Goal: Check status: Check status

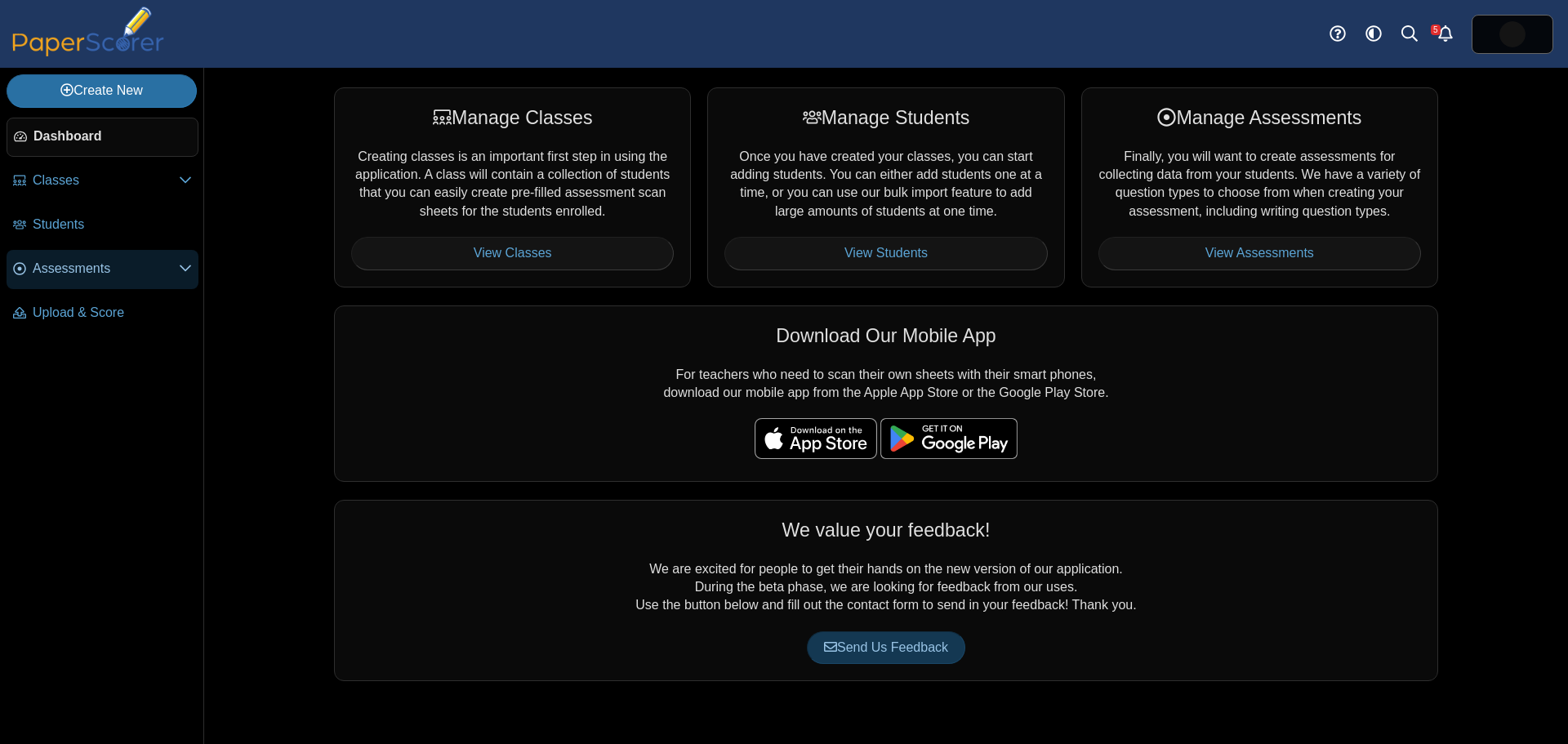
click at [74, 271] on span "Assessments" at bounding box center [106, 269] width 146 height 18
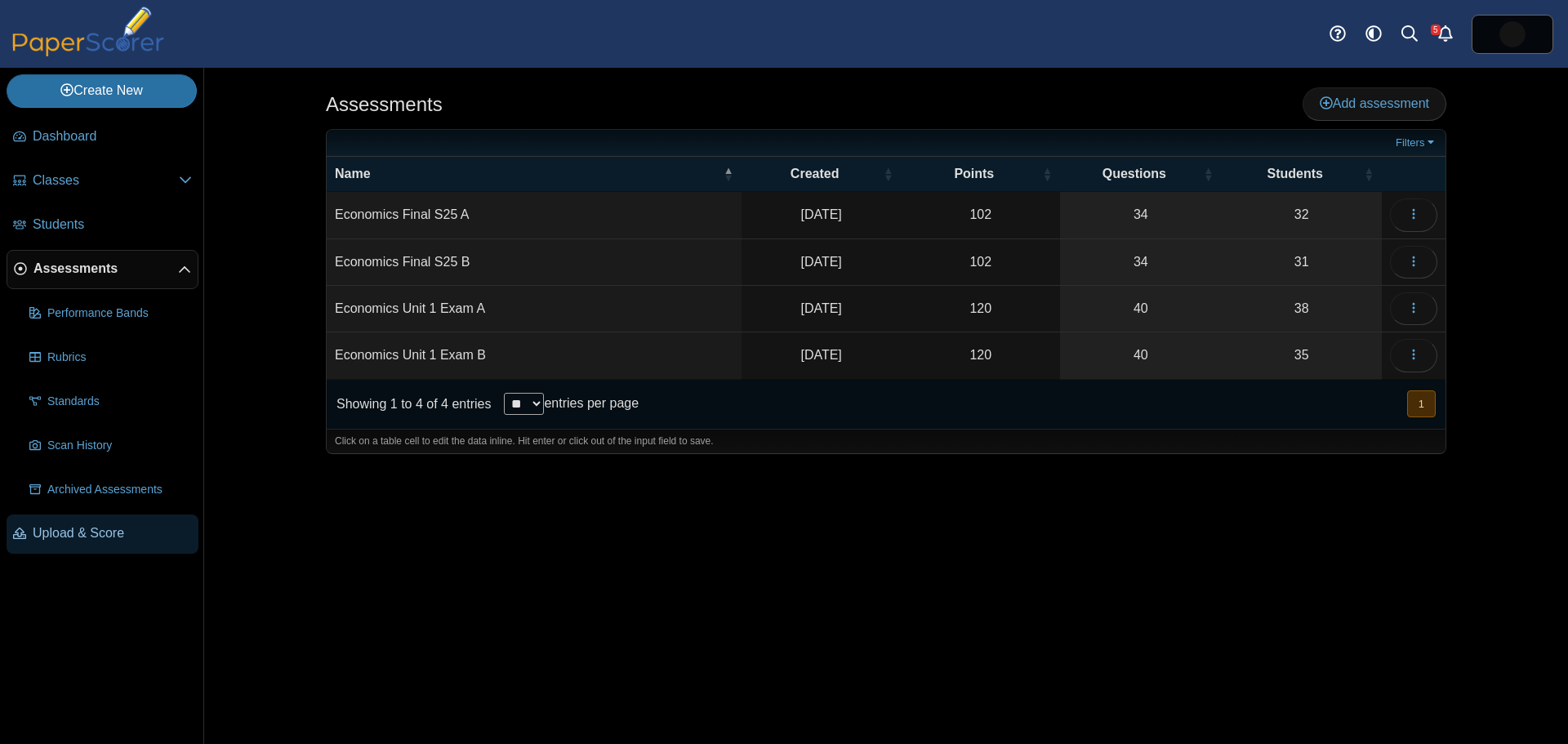
click at [90, 531] on span "Upload & Score" at bounding box center [112, 533] width 160 height 18
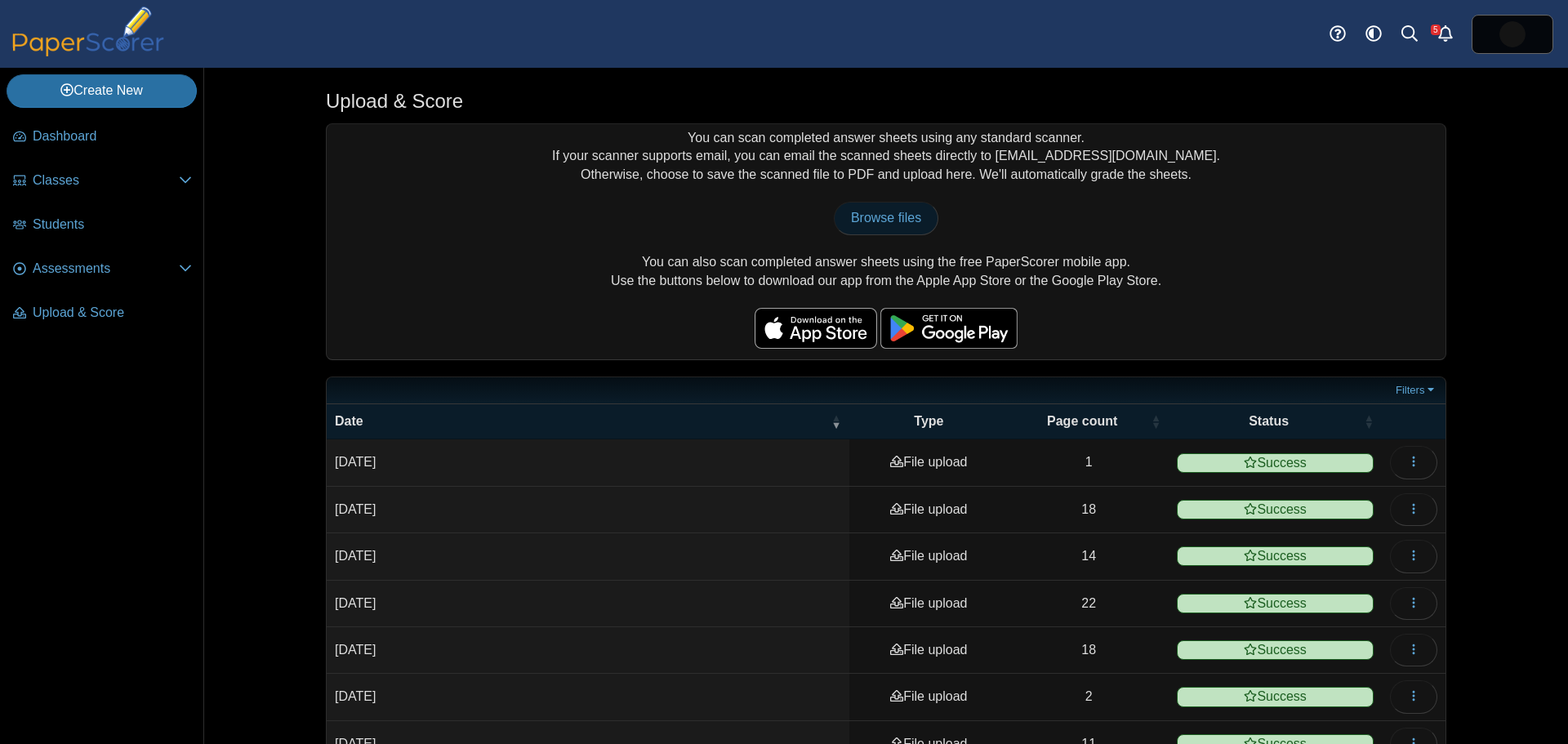
click at [890, 216] on span "Browse files" at bounding box center [886, 217] width 70 height 14
type input "**********"
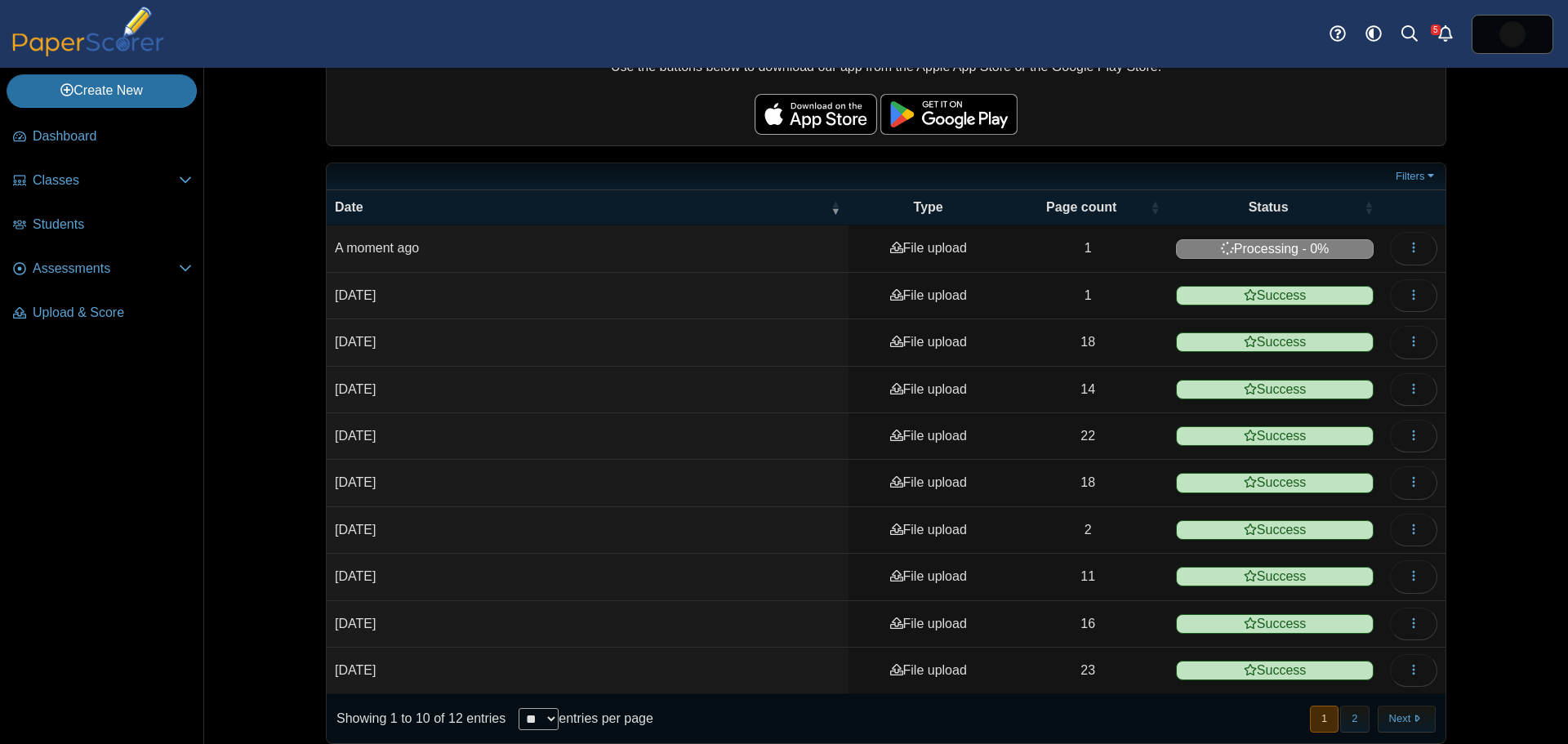
scroll to position [228, 0]
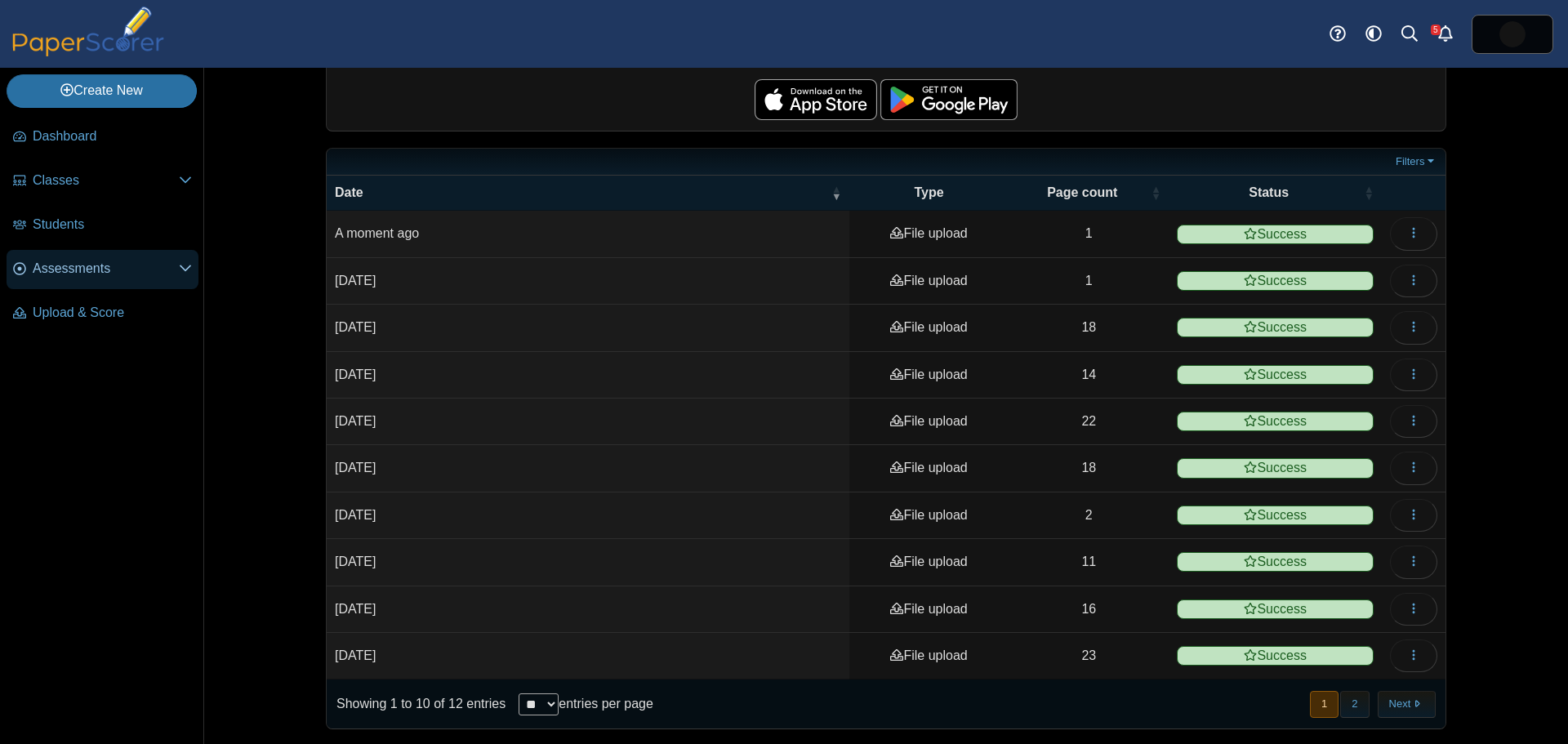
click at [65, 282] on link "Assessments" at bounding box center [102, 269] width 192 height 39
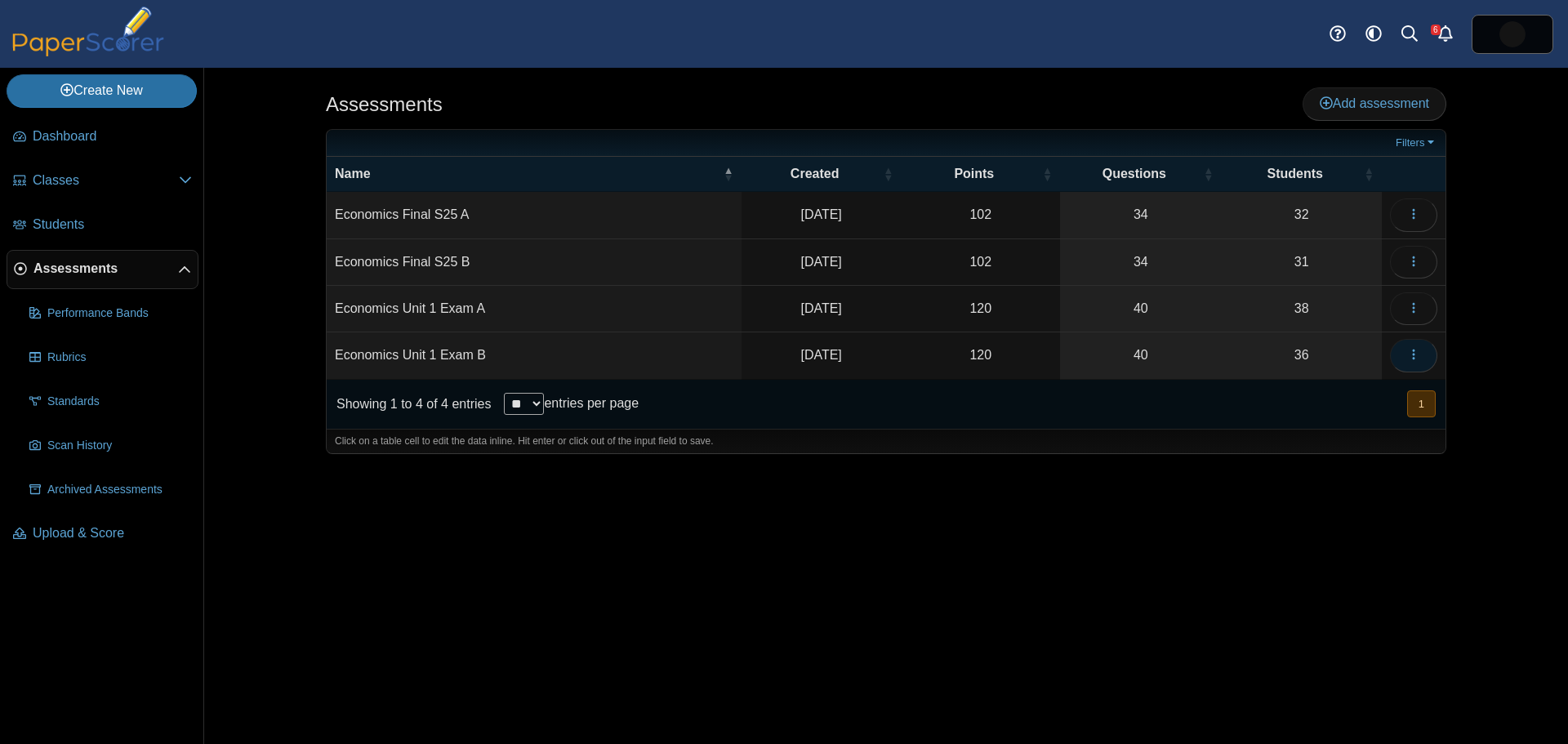
click at [1408, 358] on icon "button" at bounding box center [1414, 354] width 13 height 13
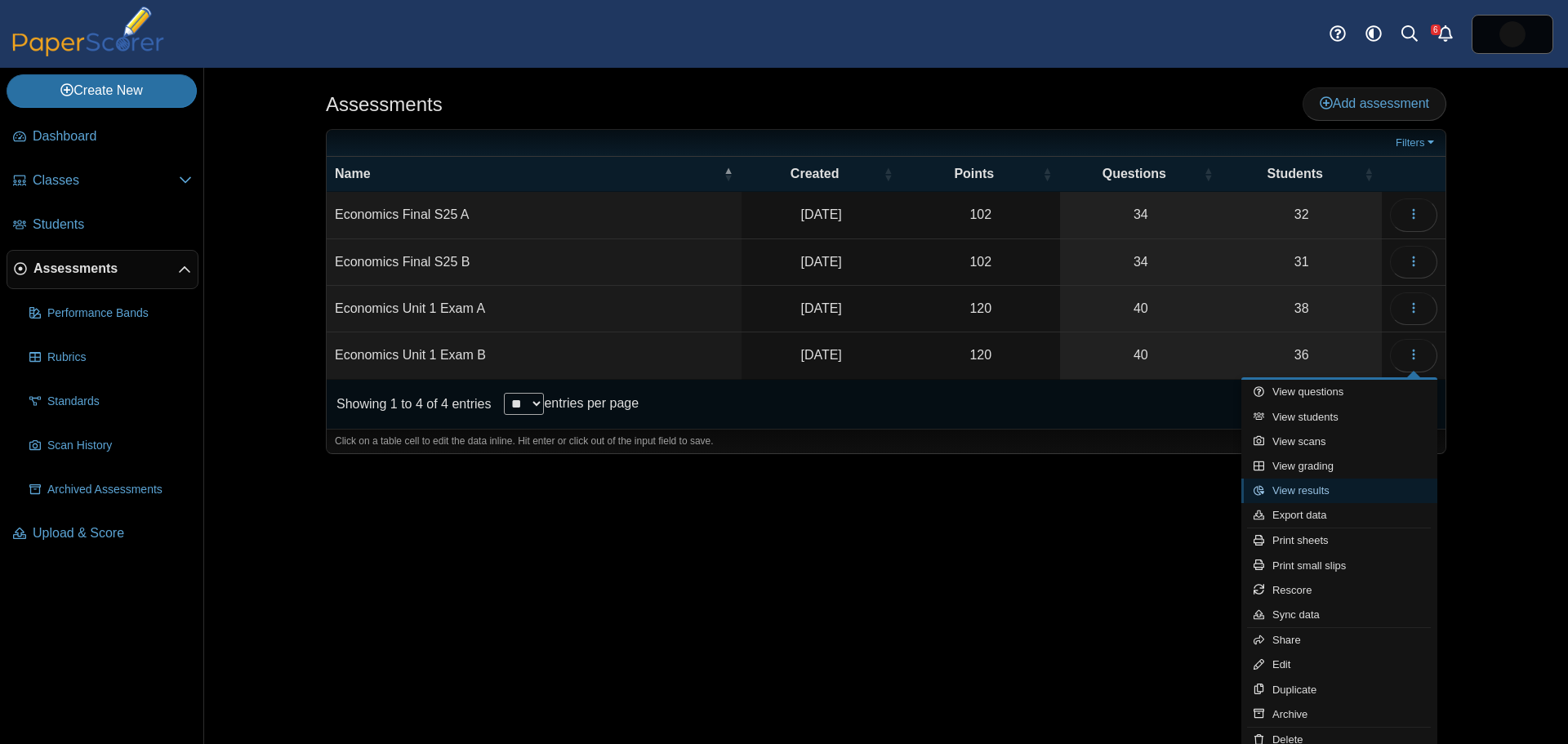
click at [1343, 491] on link "View results" at bounding box center [1339, 491] width 196 height 24
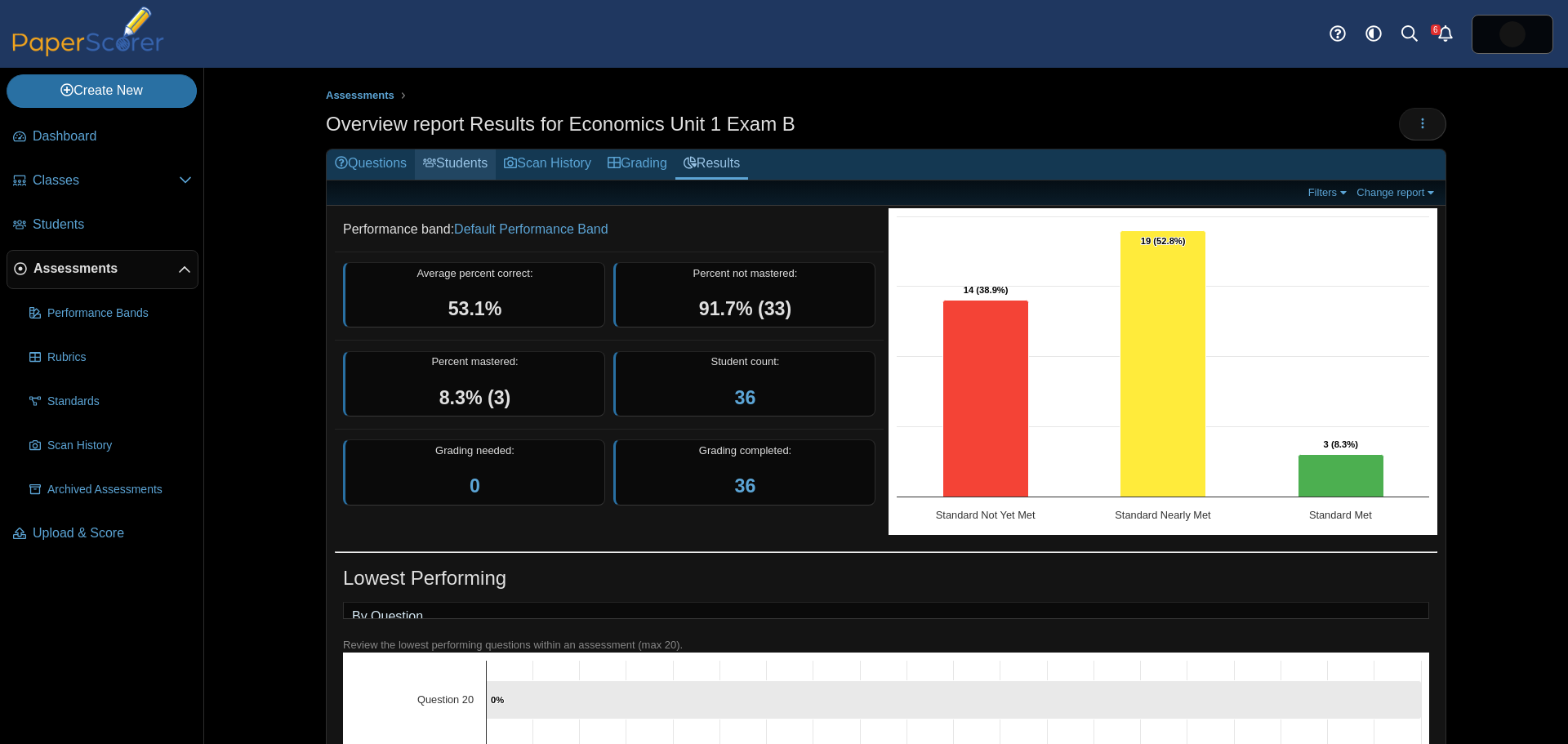
click at [457, 161] on link "Students" at bounding box center [456, 164] width 81 height 30
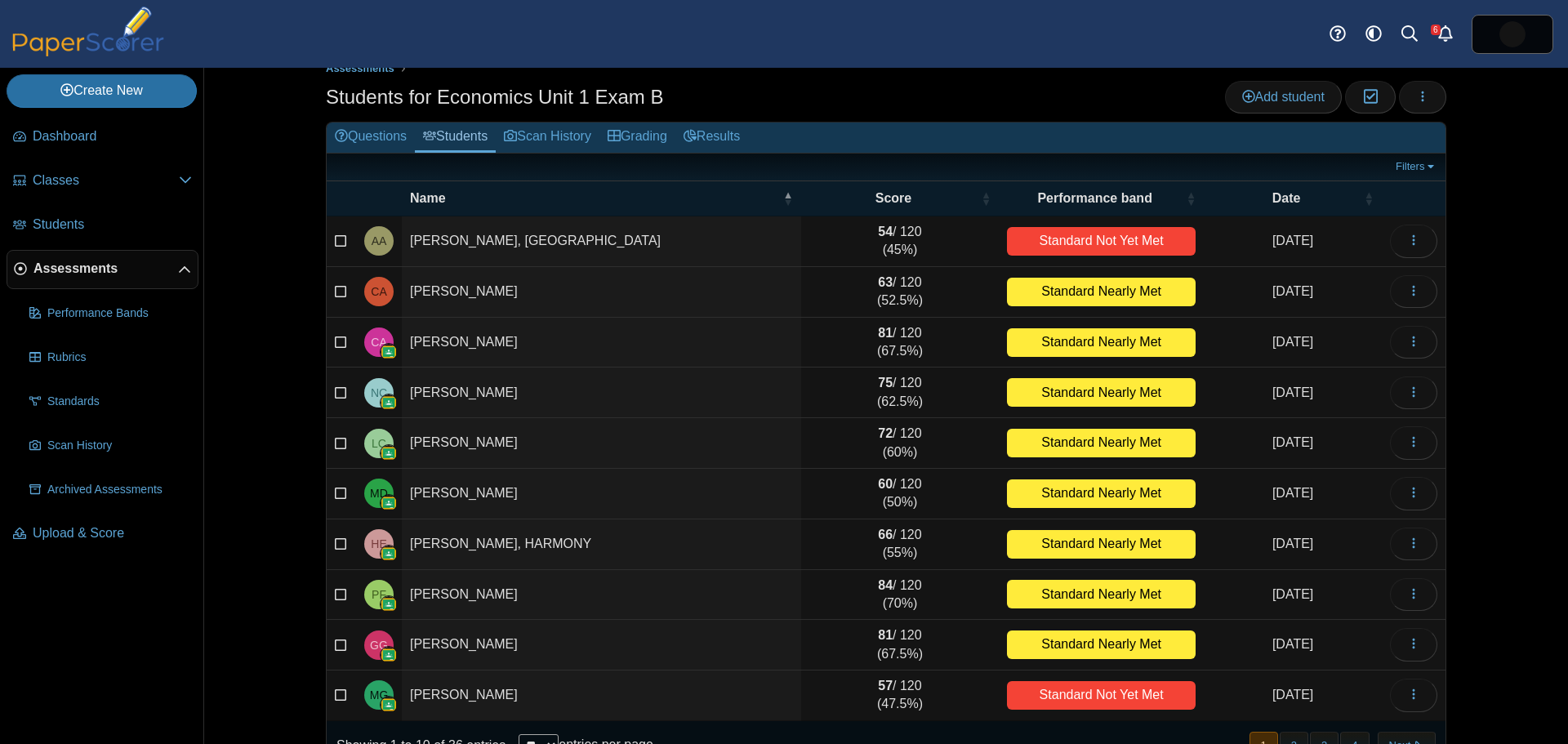
scroll to position [69, 0]
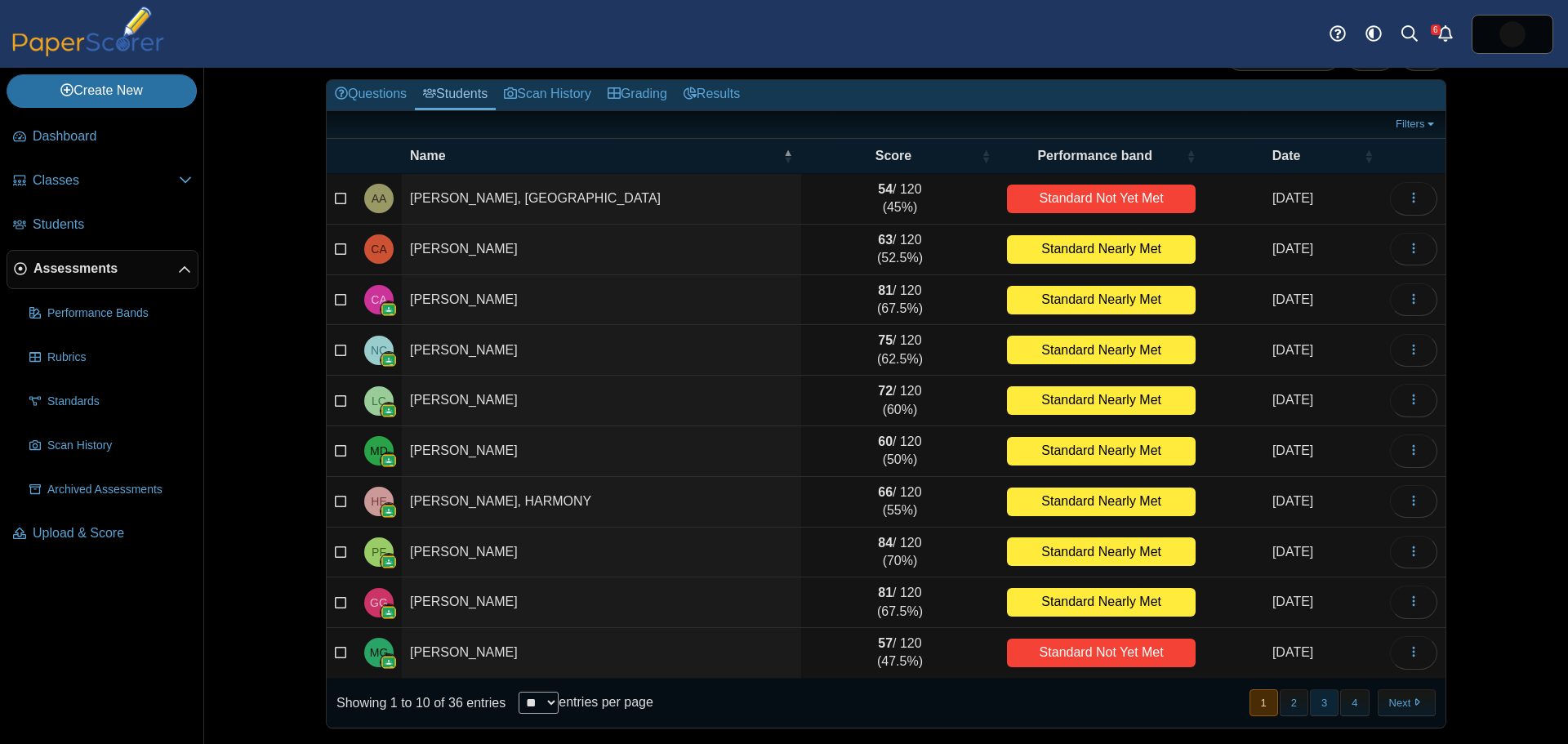
click at [1324, 703] on button "3" at bounding box center [1324, 703] width 29 height 27
